Goal: Task Accomplishment & Management: Use online tool/utility

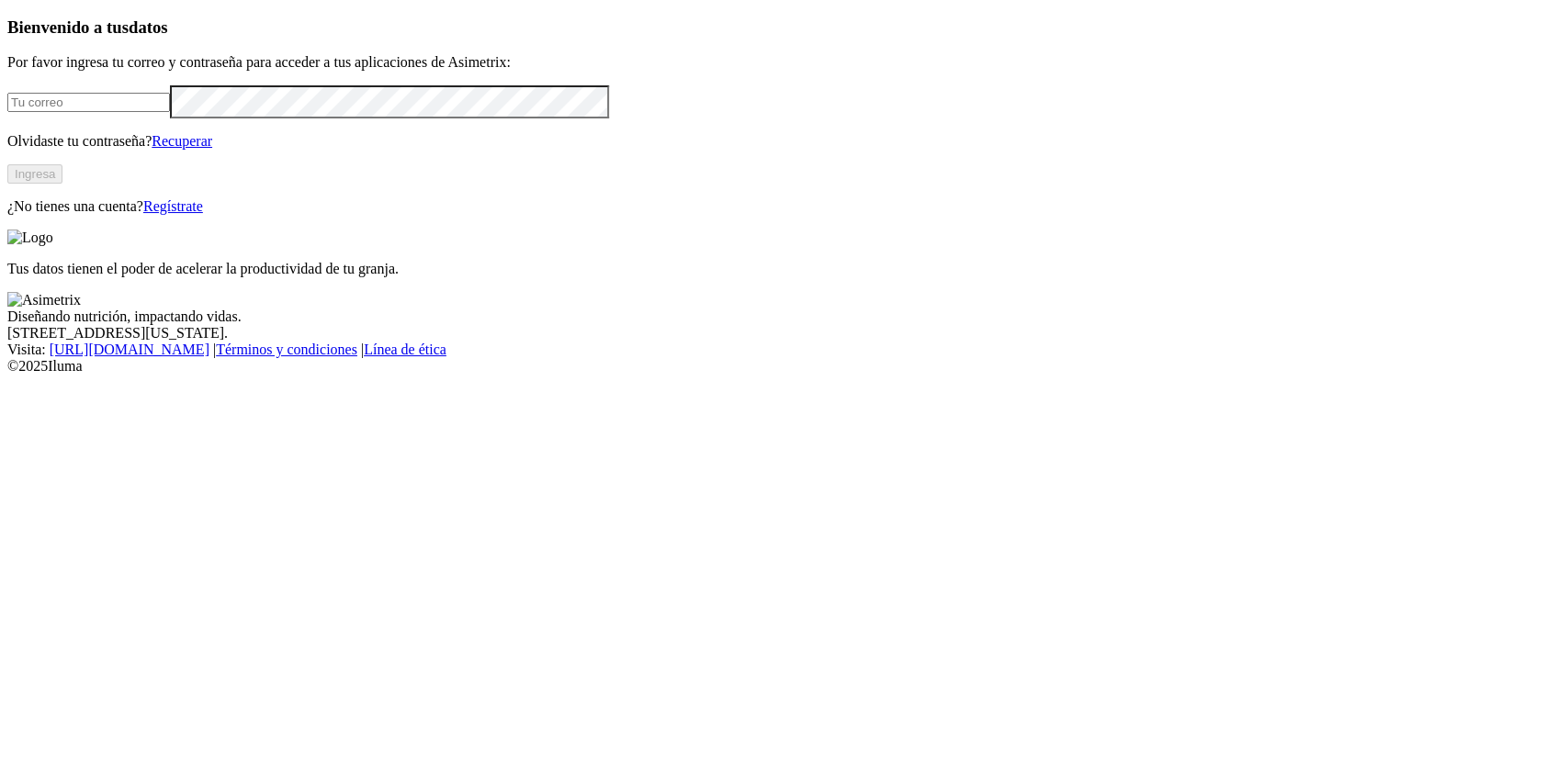
type input "[PERSON_NAME][EMAIL_ADDRESS][PERSON_NAME][DOMAIN_NAME]"
click at [63, 183] on button "Ingresa" at bounding box center [34, 175] width 55 height 20
